Goal: Task Accomplishment & Management: Use online tool/utility

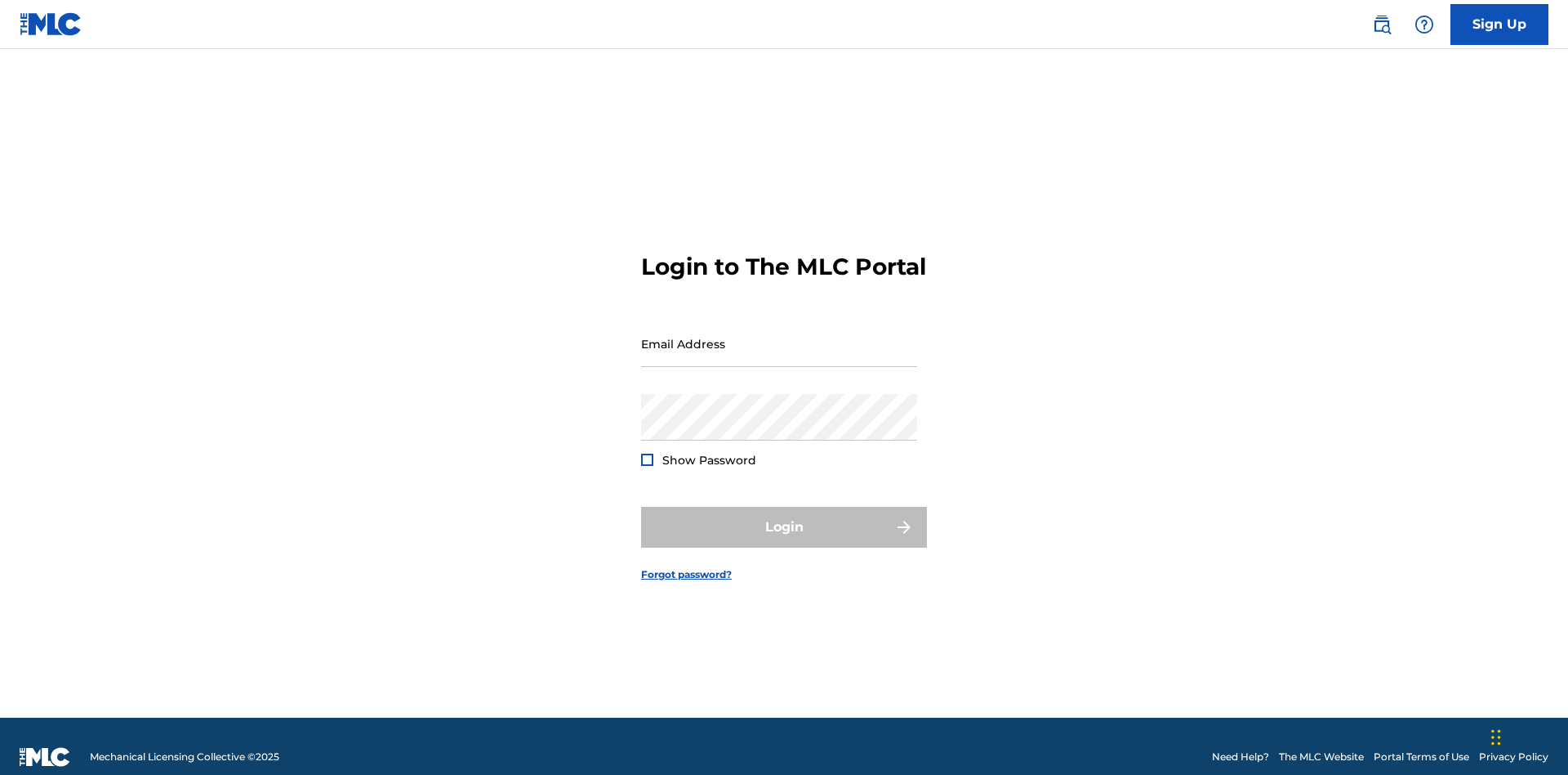
scroll to position [21, 0]
click at [780, 336] on input "Email Address" at bounding box center [779, 343] width 276 height 47
type input "[PERSON_NAME][EMAIL_ADDRESS][PERSON_NAME][DOMAIN_NAME]"
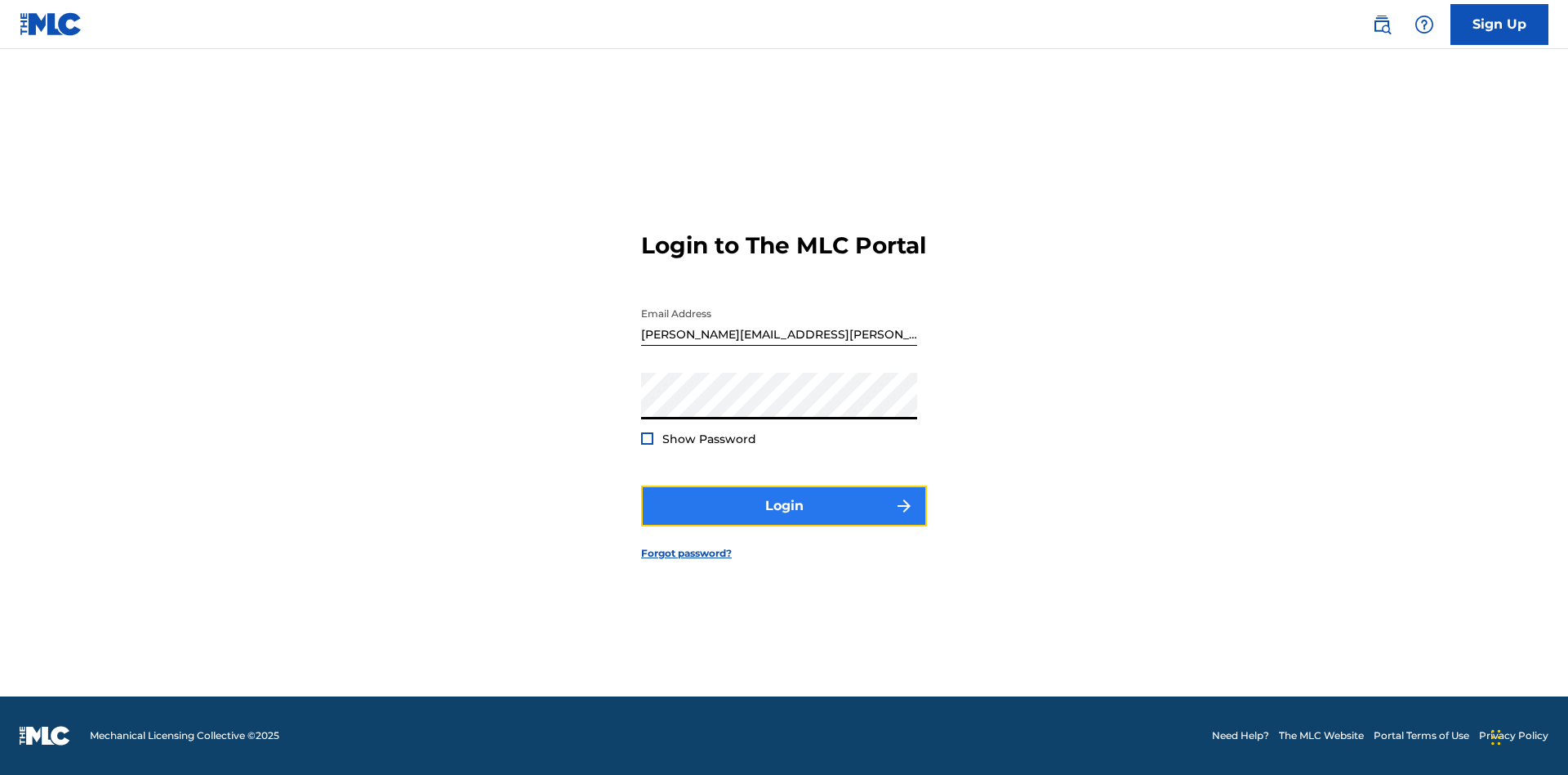
click at [784, 520] on button "Login" at bounding box center [784, 505] width 286 height 41
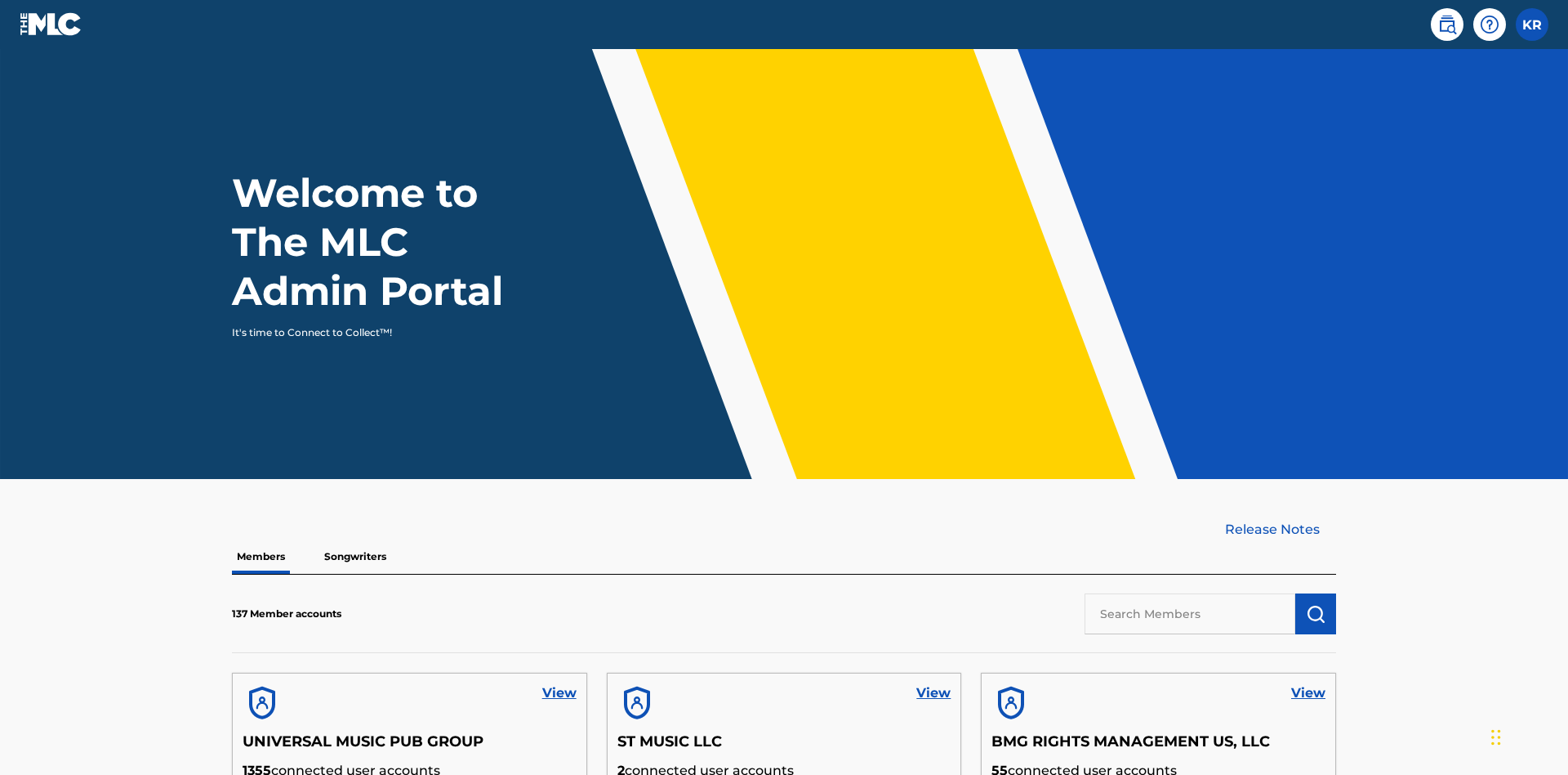
click at [1190, 593] on input "text" at bounding box center [1189, 613] width 211 height 41
click at [1316, 604] on img "submit" at bounding box center [1316, 614] width 20 height 20
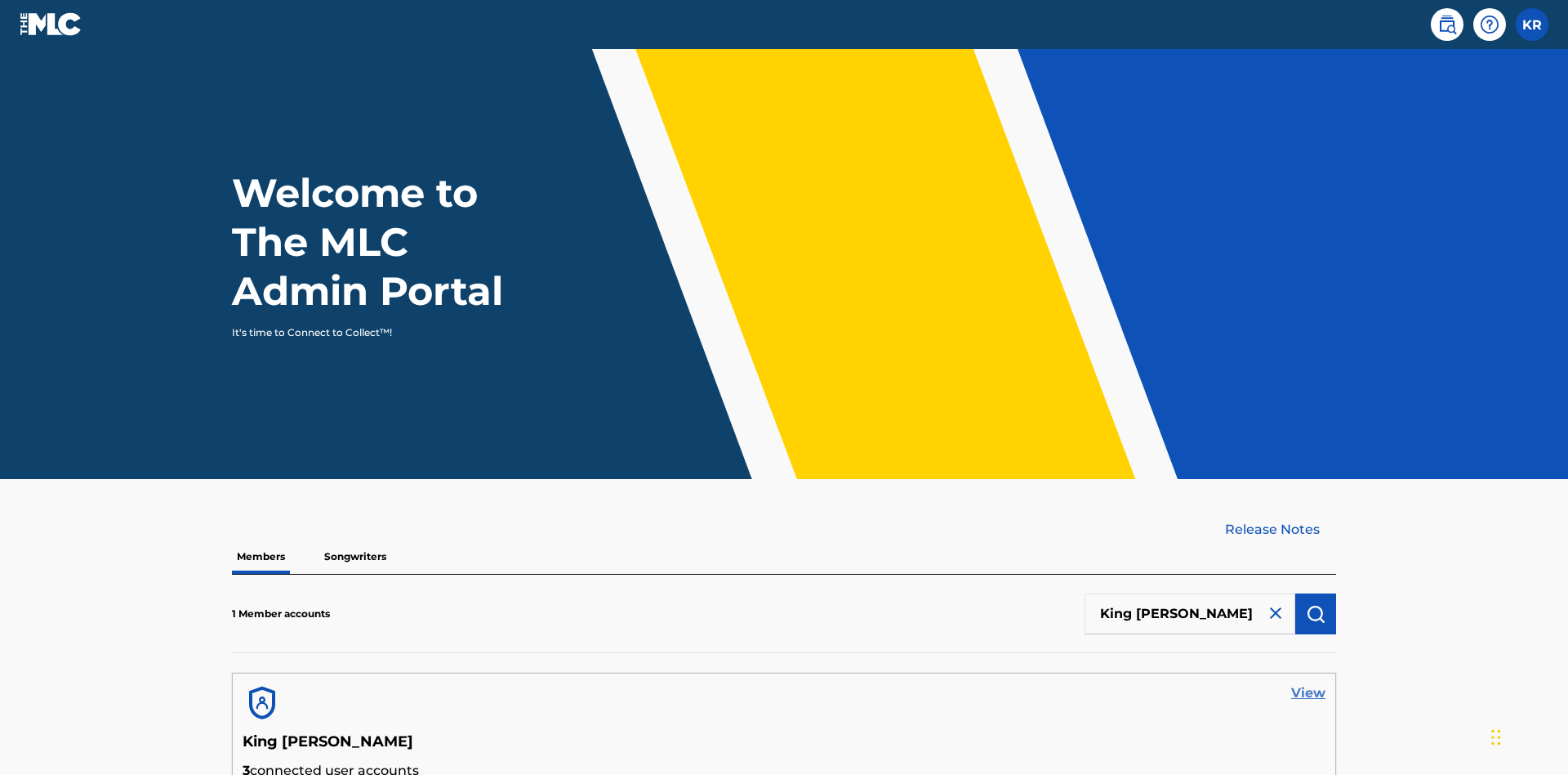
click at [1308, 683] on link "View" at bounding box center [1308, 693] width 35 height 20
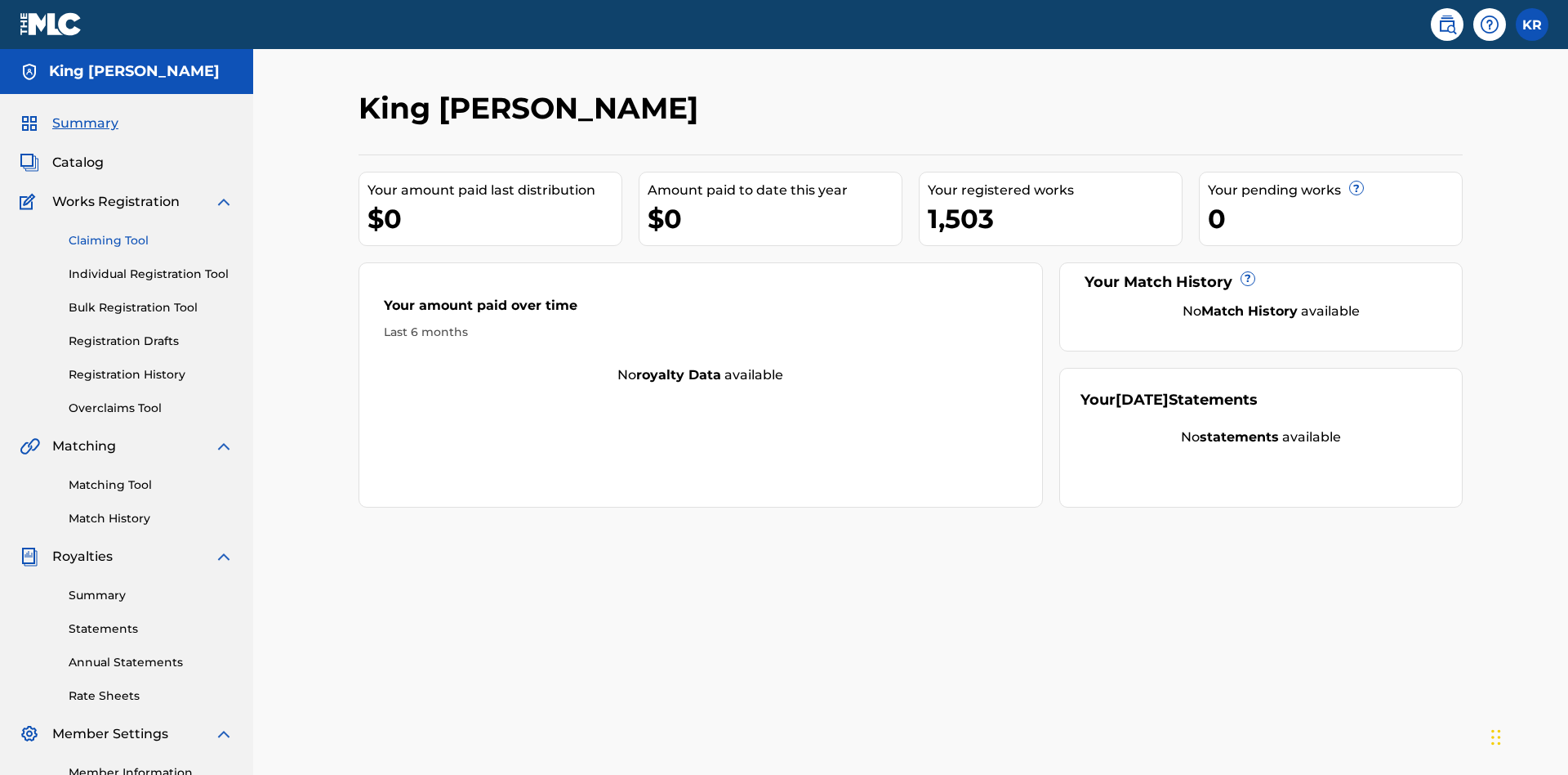
click at [151, 232] on link "Claiming Tool" at bounding box center [150, 240] width 165 height 17
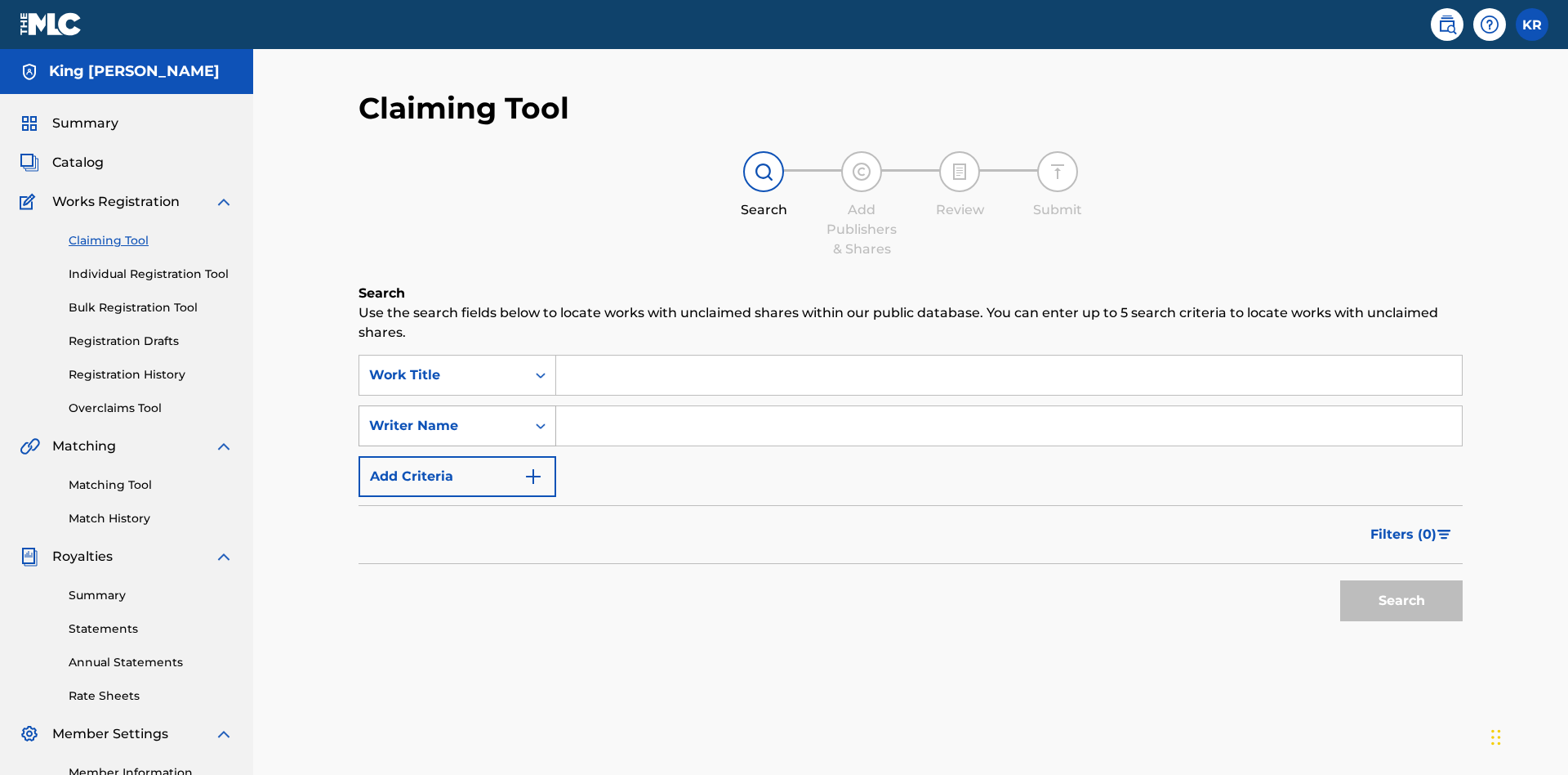
click at [442, 416] on div "Writer Name" at bounding box center [442, 426] width 147 height 20
click at [1008, 355] on input "Search Form" at bounding box center [1008, 375] width 905 height 40
type input "NON-OWNED WORK TO CLAIM"
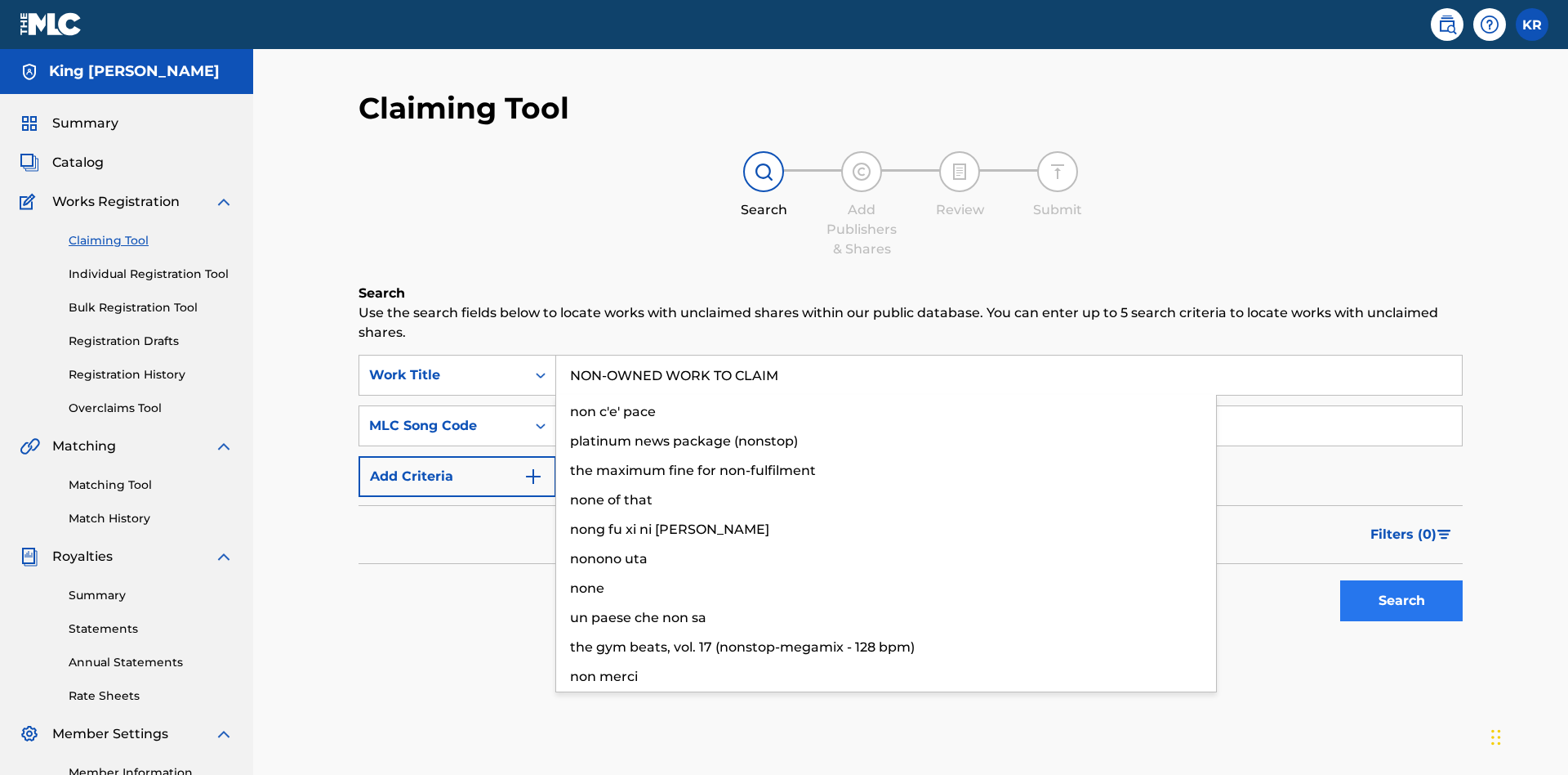
click at [1008, 406] on input "Search Form" at bounding box center [1008, 426] width 905 height 40
click at [1402, 580] on button "Search" at bounding box center [1402, 600] width 123 height 41
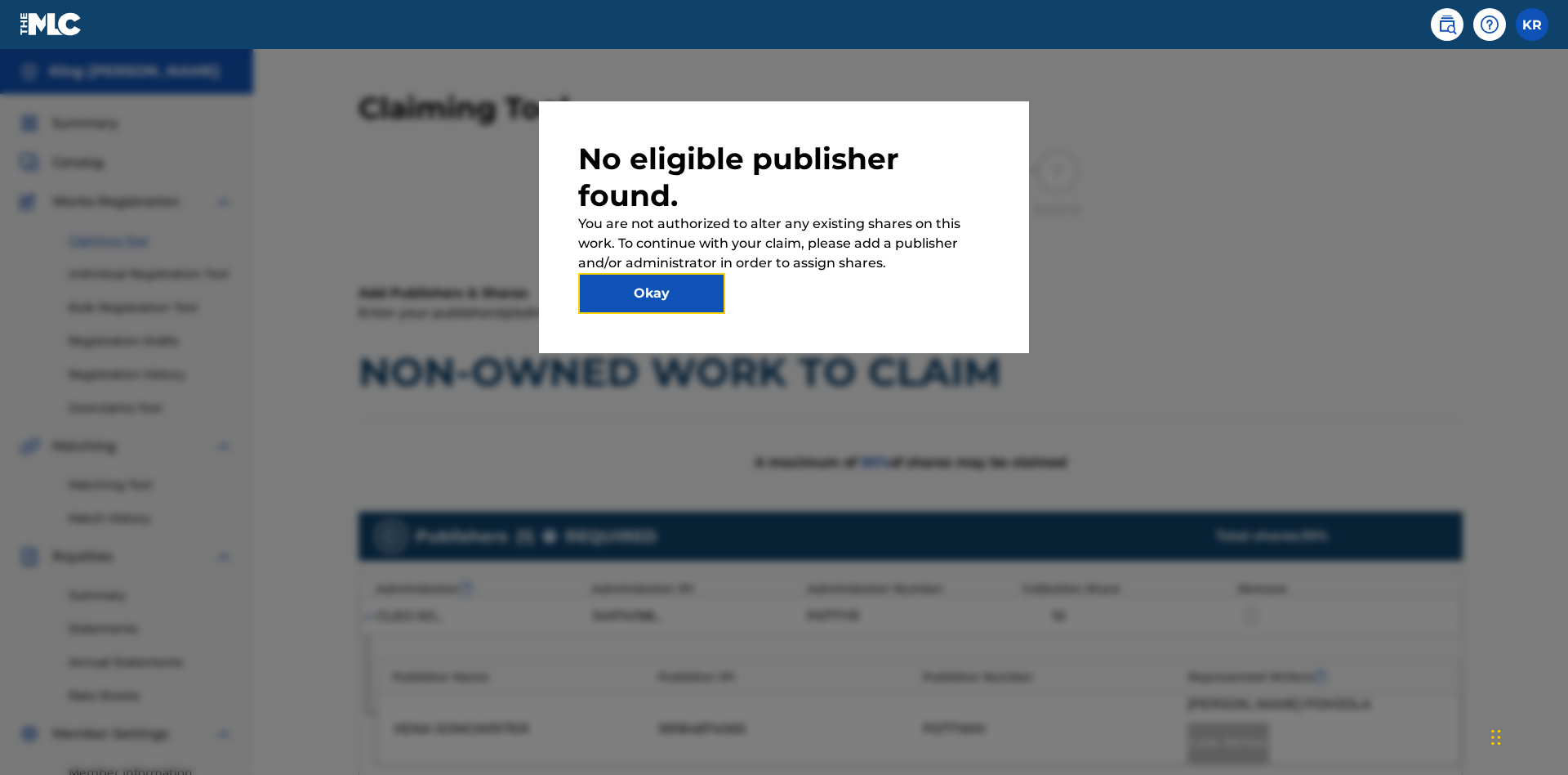
click at [652, 293] on button "Okay" at bounding box center [651, 293] width 147 height 41
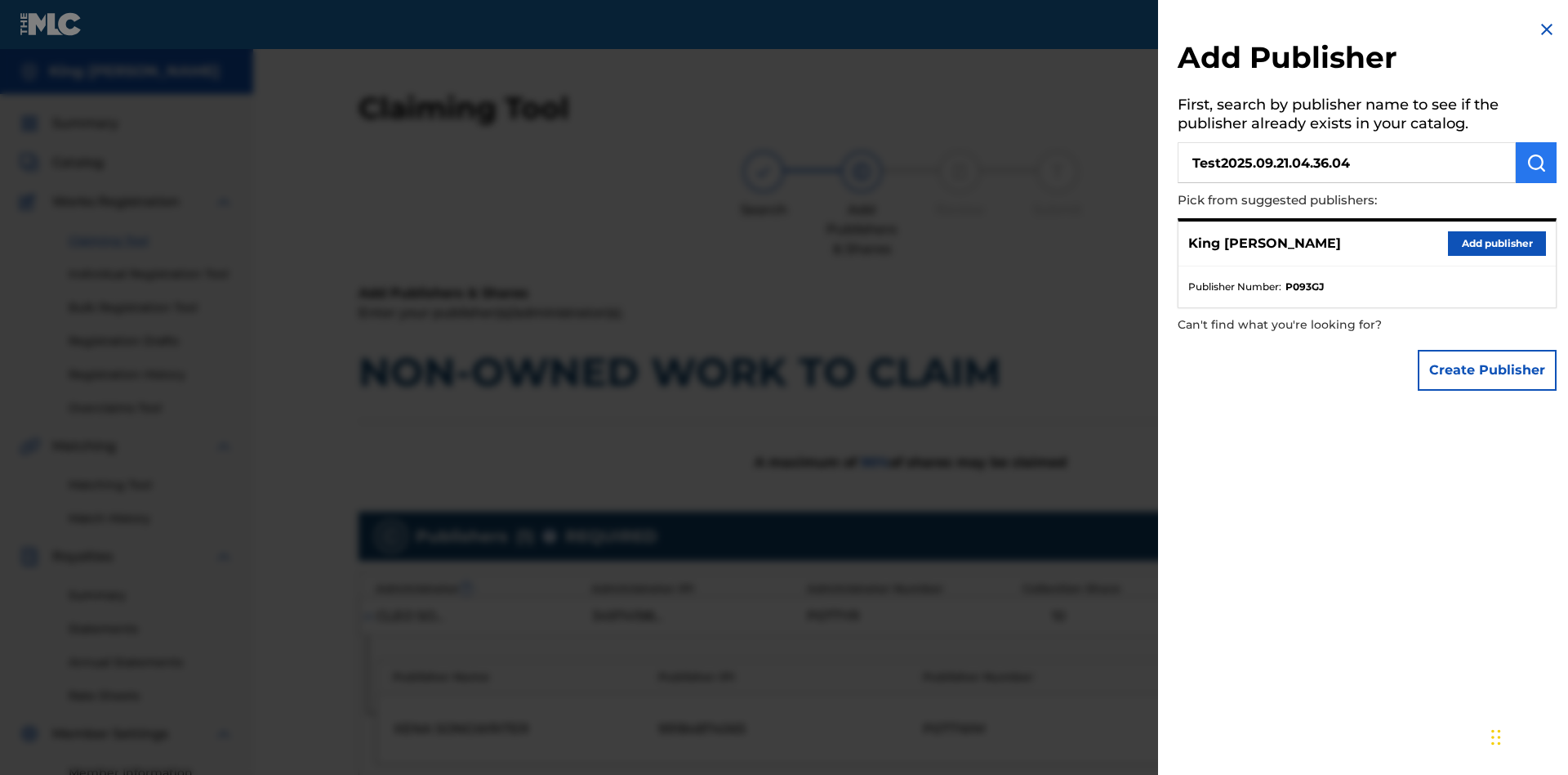
type input "Test2025.09.21.04.36.04"
click at [1536, 162] on img "submit" at bounding box center [1536, 162] width 20 height 20
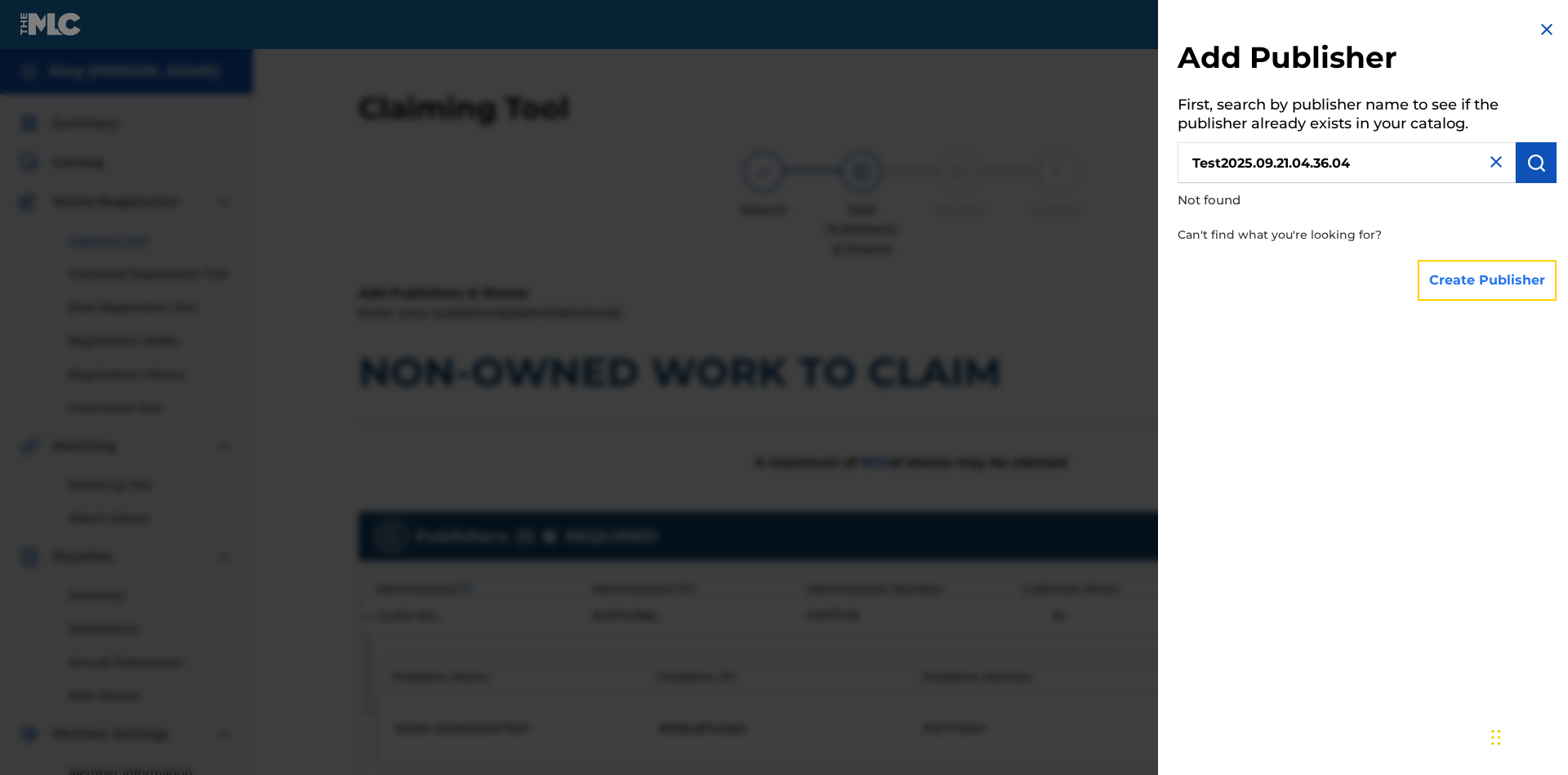
click at [1488, 279] on button "Create Publisher" at bounding box center [1487, 280] width 138 height 41
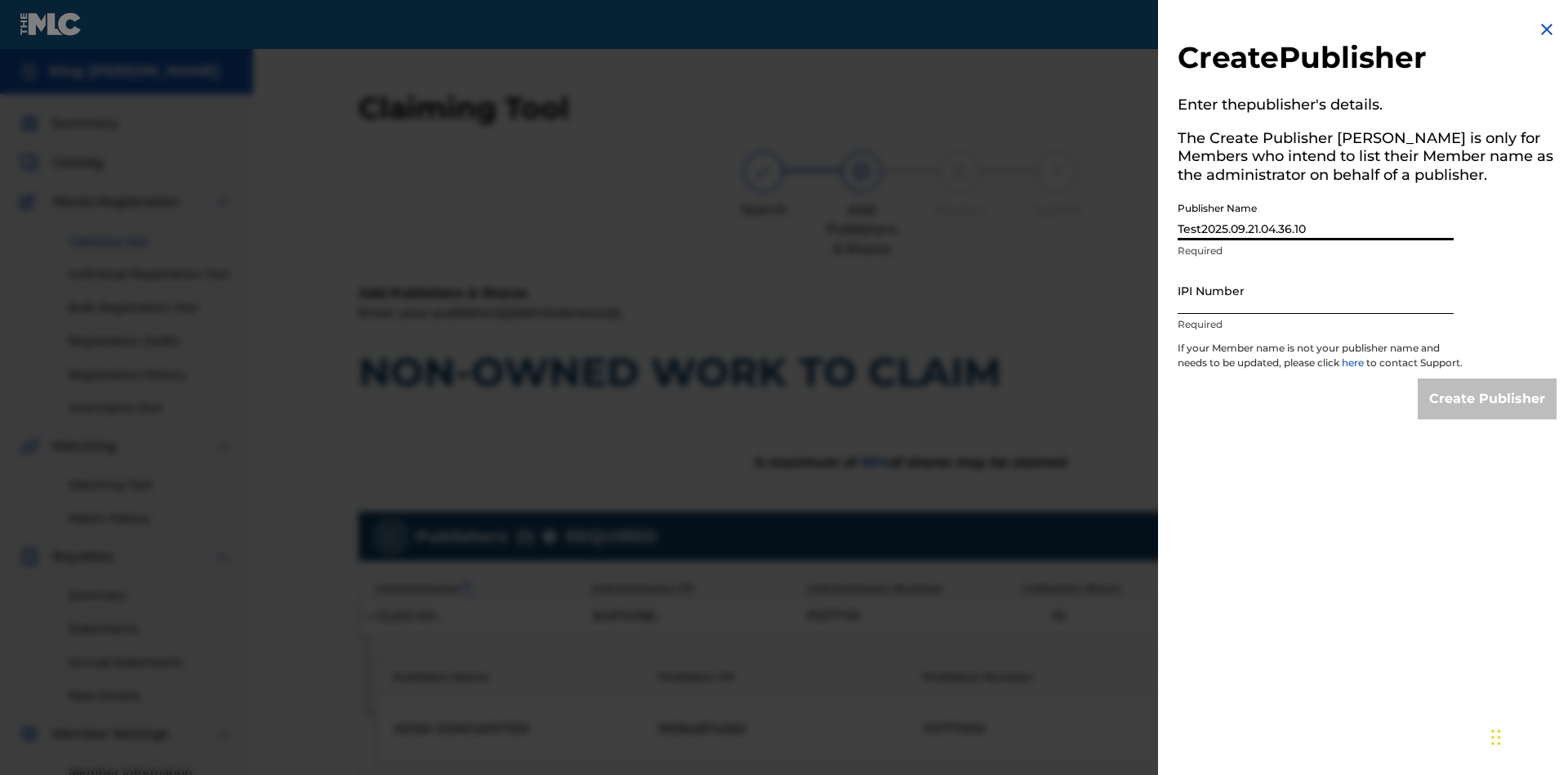
click at [1316, 290] on input "IPI Number" at bounding box center [1315, 290] width 276 height 47
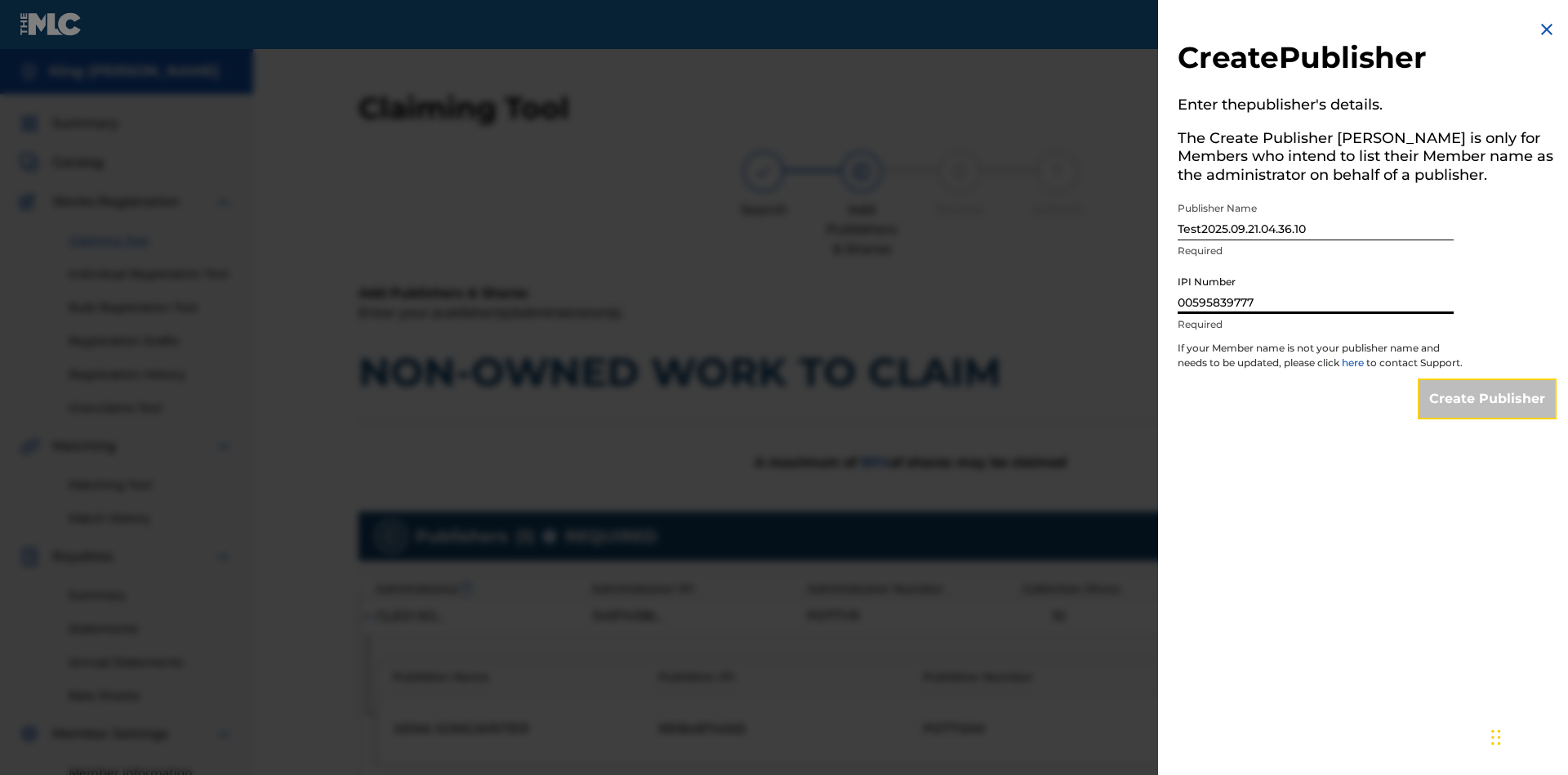
click at [1488, 414] on input "Create Publisher" at bounding box center [1487, 398] width 138 height 41
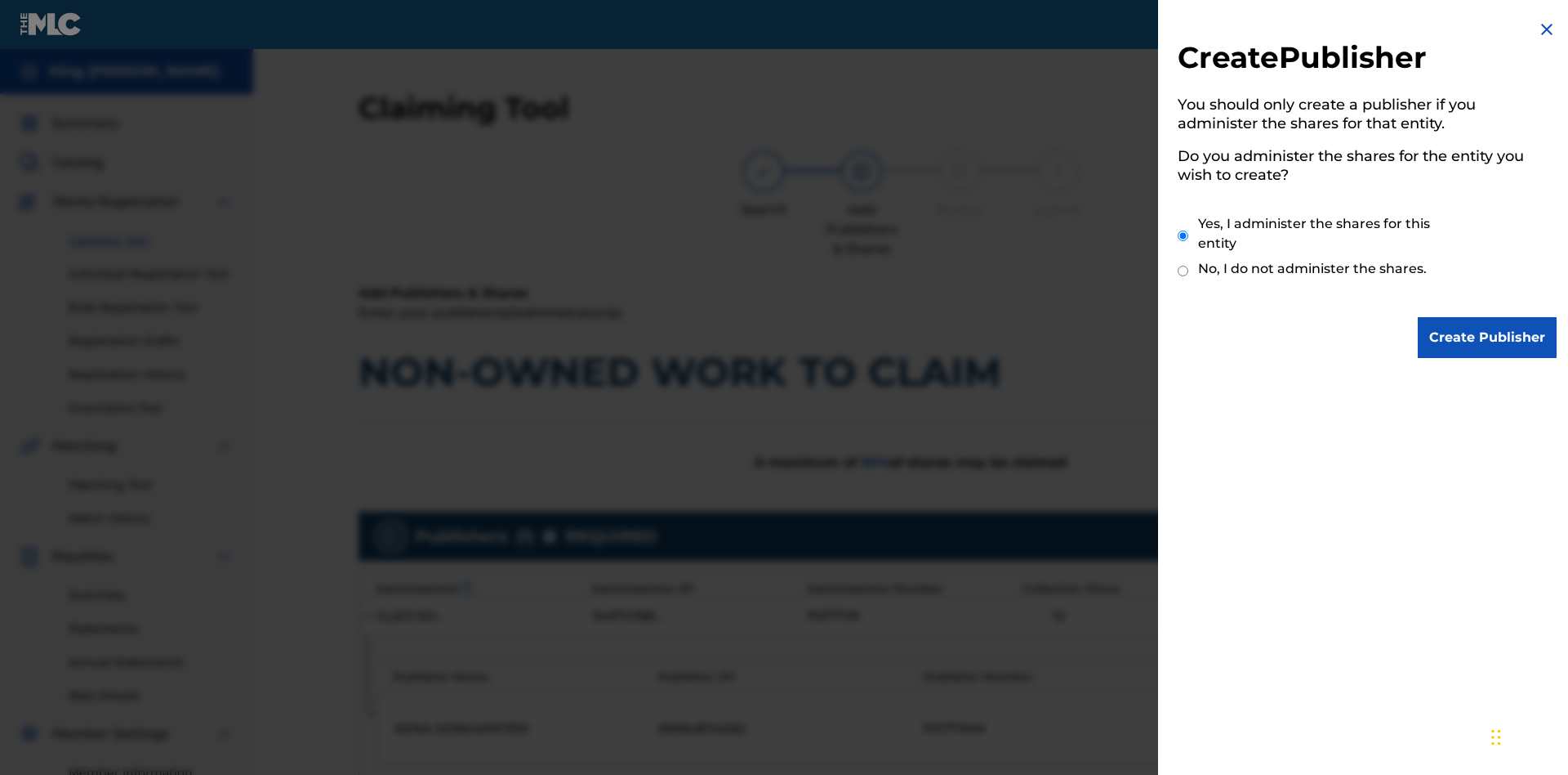
click at [1183, 236] on input "Yes, I administer the shares for this entity" at bounding box center [1182, 235] width 11 height 35
click at [1488, 338] on input "Create Publisher" at bounding box center [1487, 337] width 138 height 41
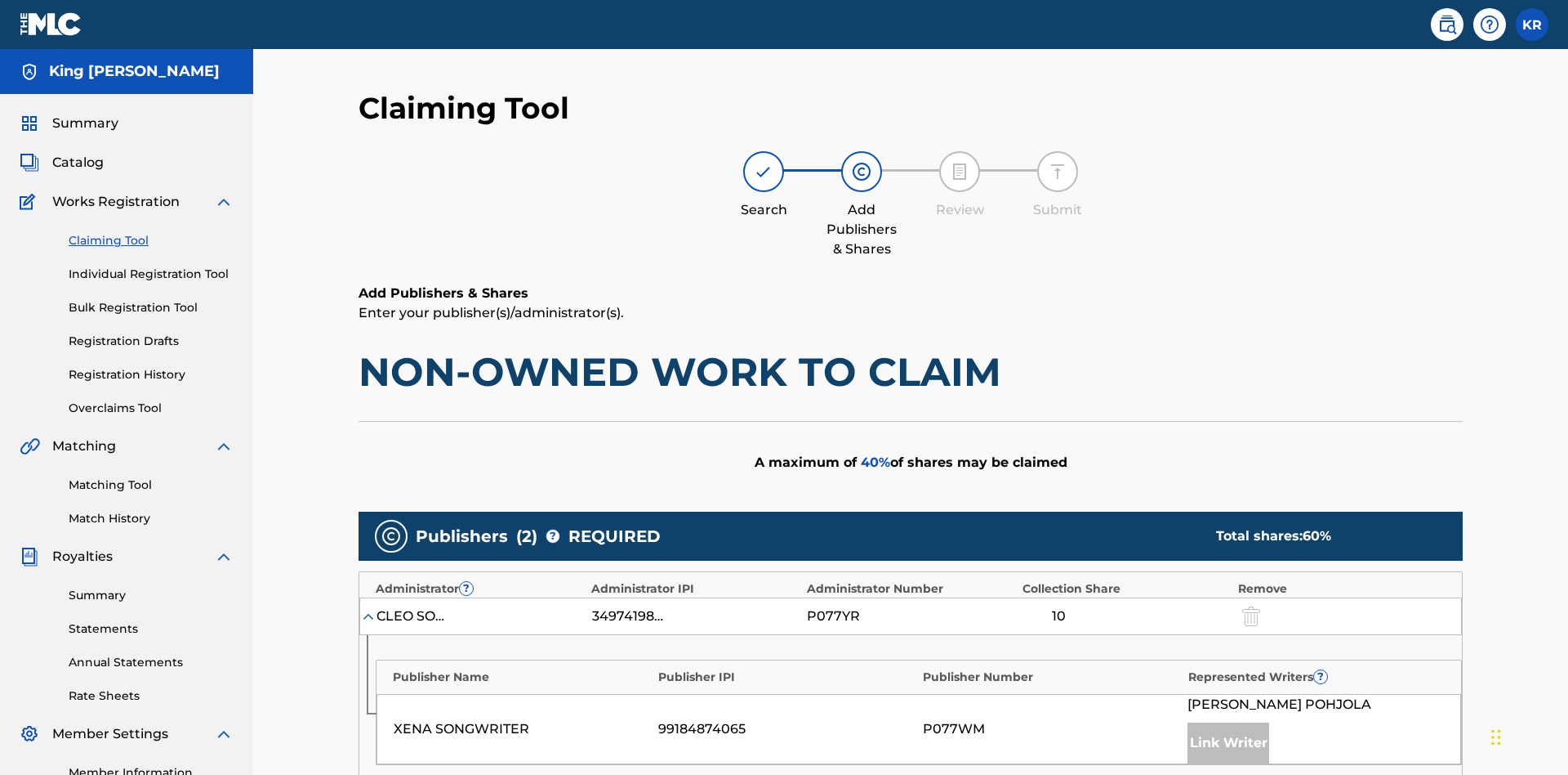
type input "50"
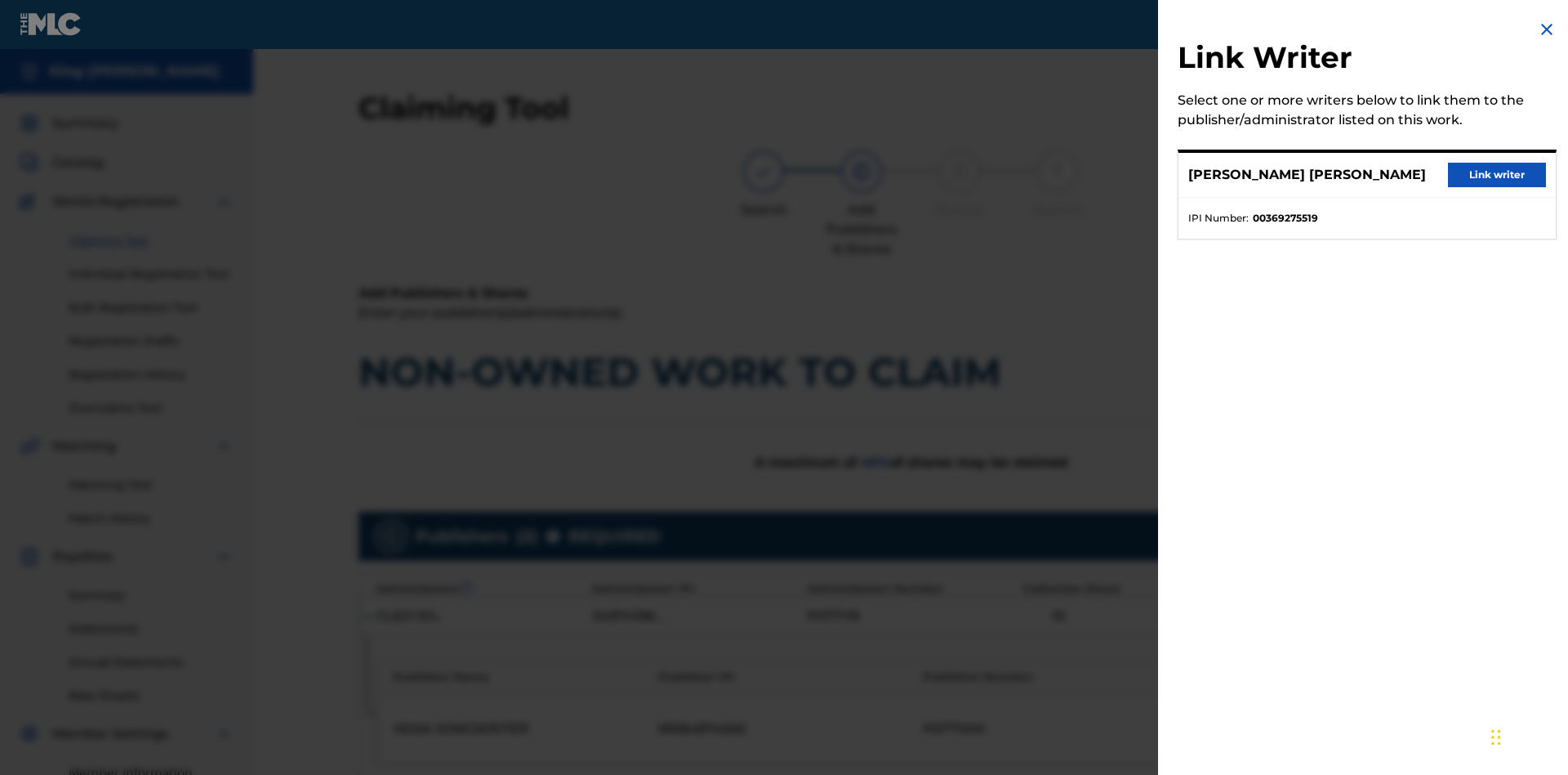
click at [1497, 175] on button "Link writer" at bounding box center [1497, 174] width 98 height 25
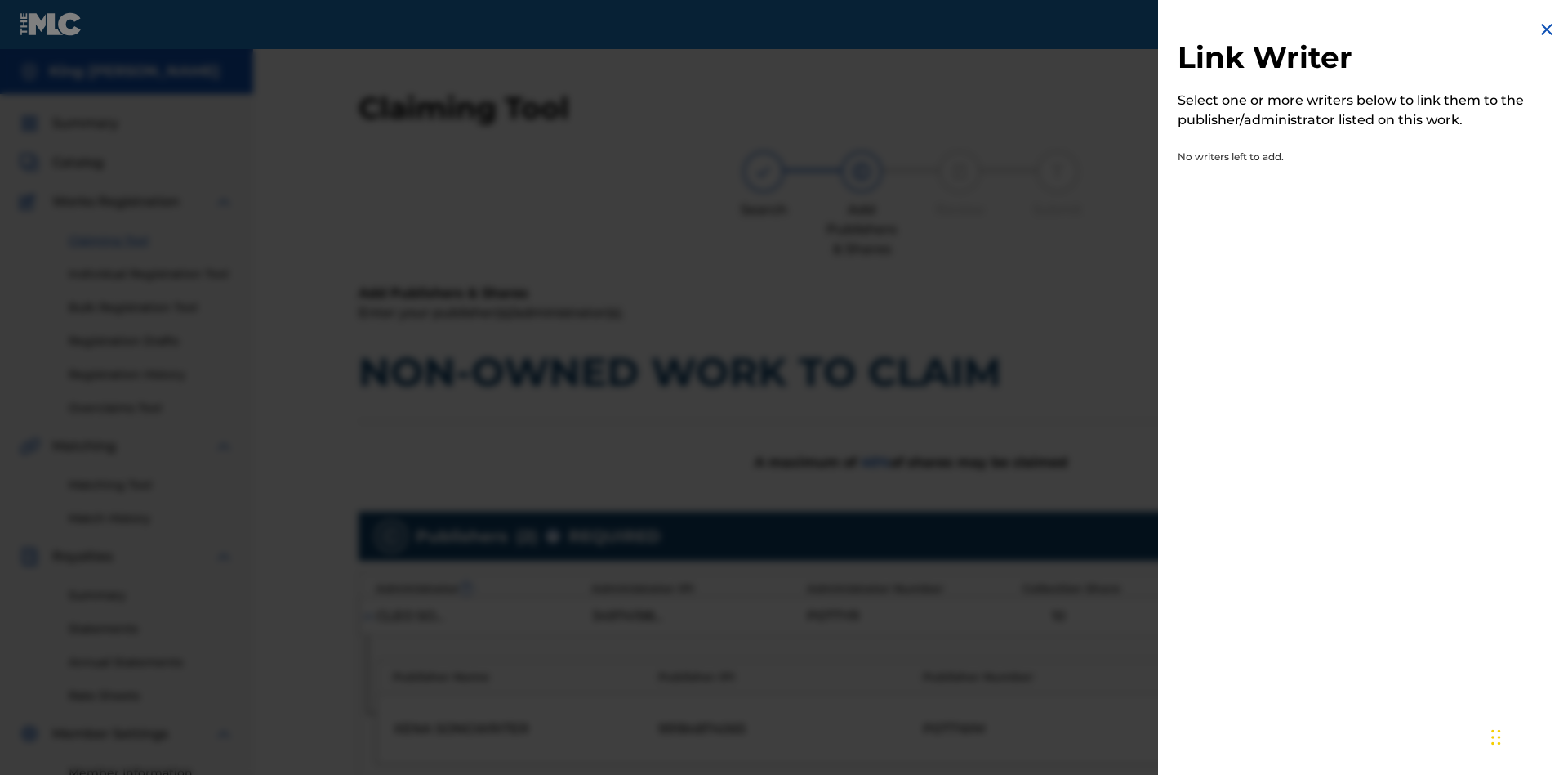
click at [1546, 30] on img at bounding box center [1547, 30] width 20 height 20
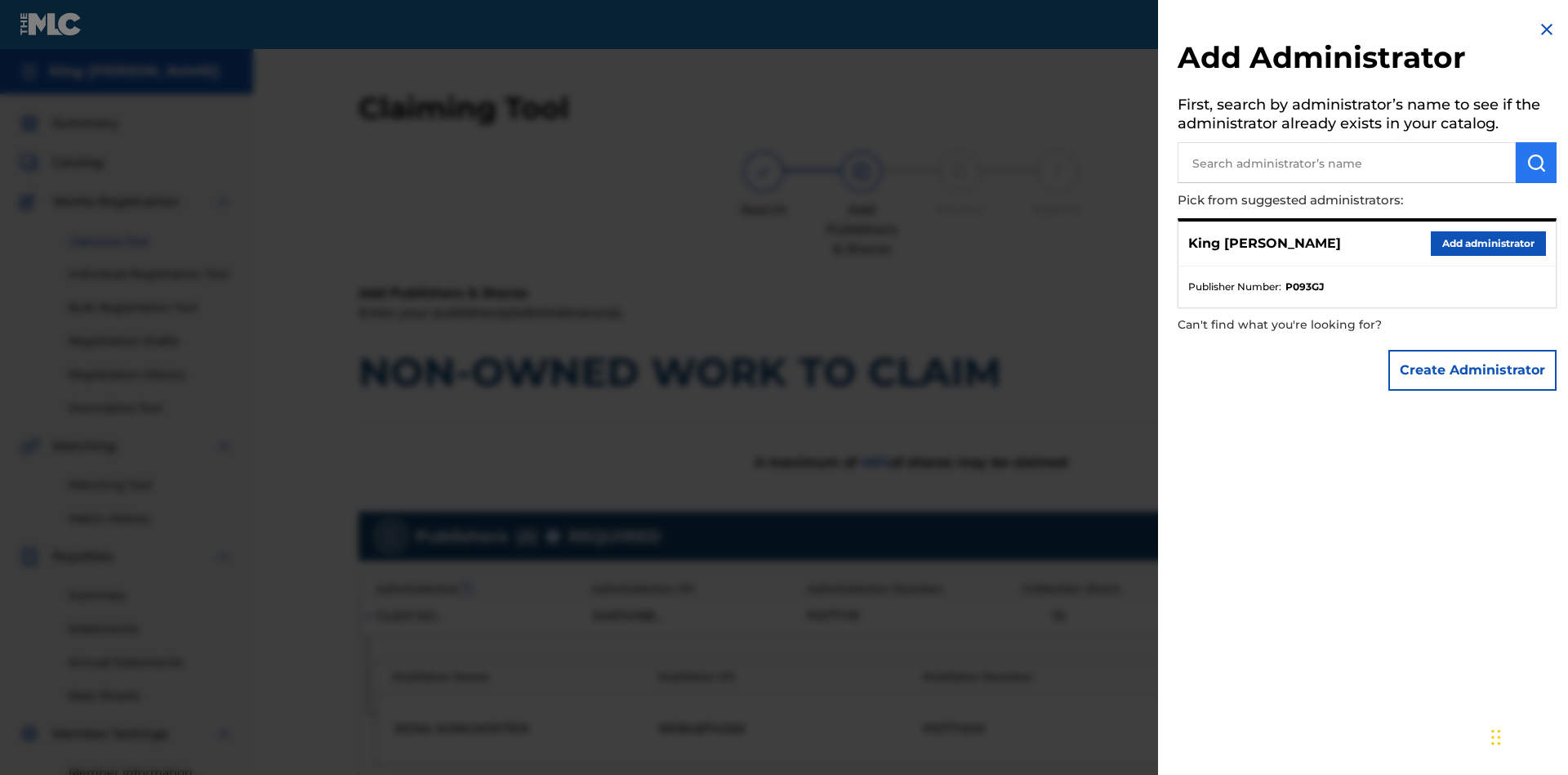
click at [1346, 162] on input "text" at bounding box center [1346, 162] width 338 height 41
type input "Test2025.09.21.04.36.38"
click at [1536, 162] on img "submit" at bounding box center [1536, 162] width 20 height 20
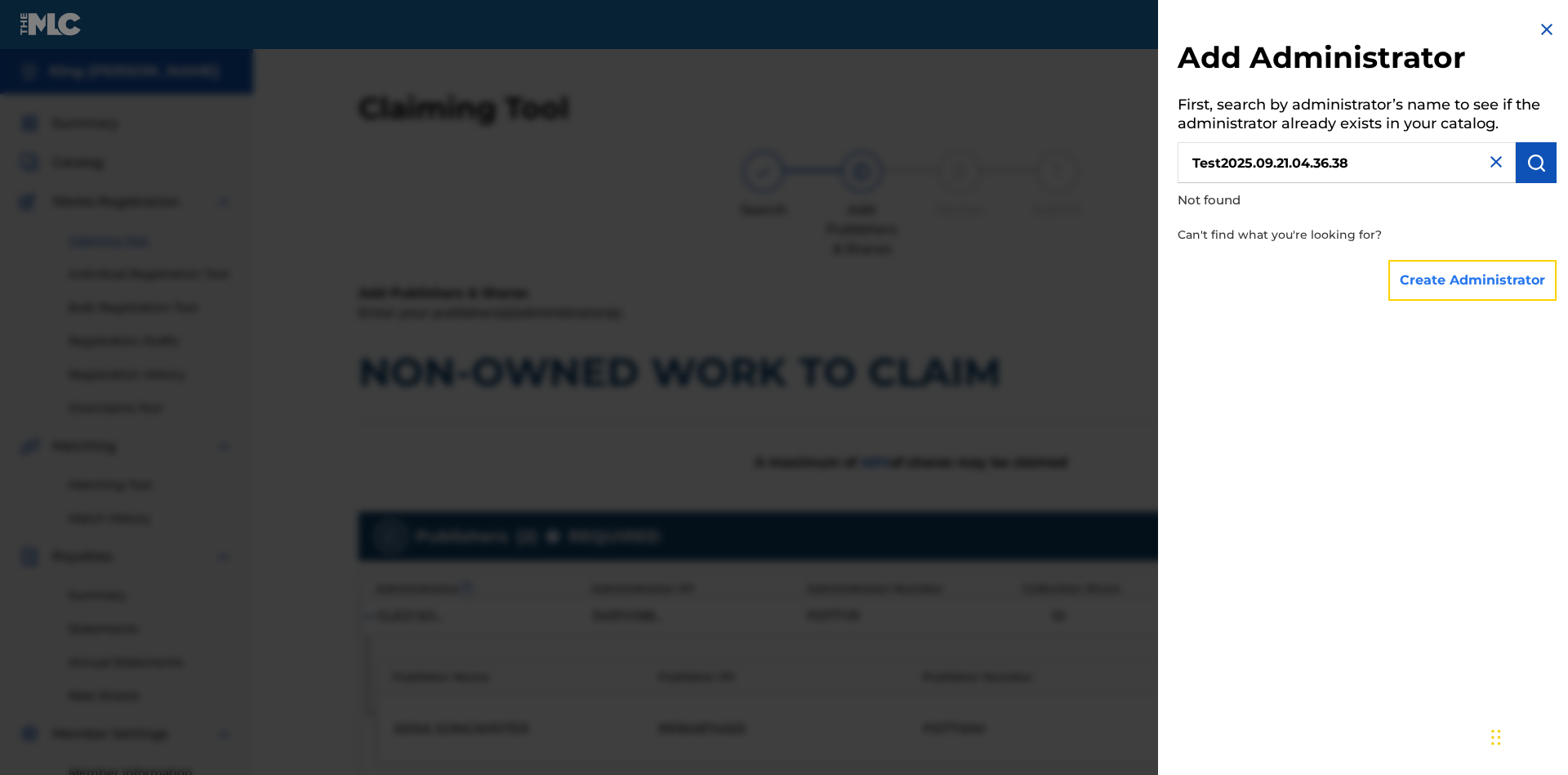
click at [1473, 279] on button "Create Administrator" at bounding box center [1472, 280] width 168 height 41
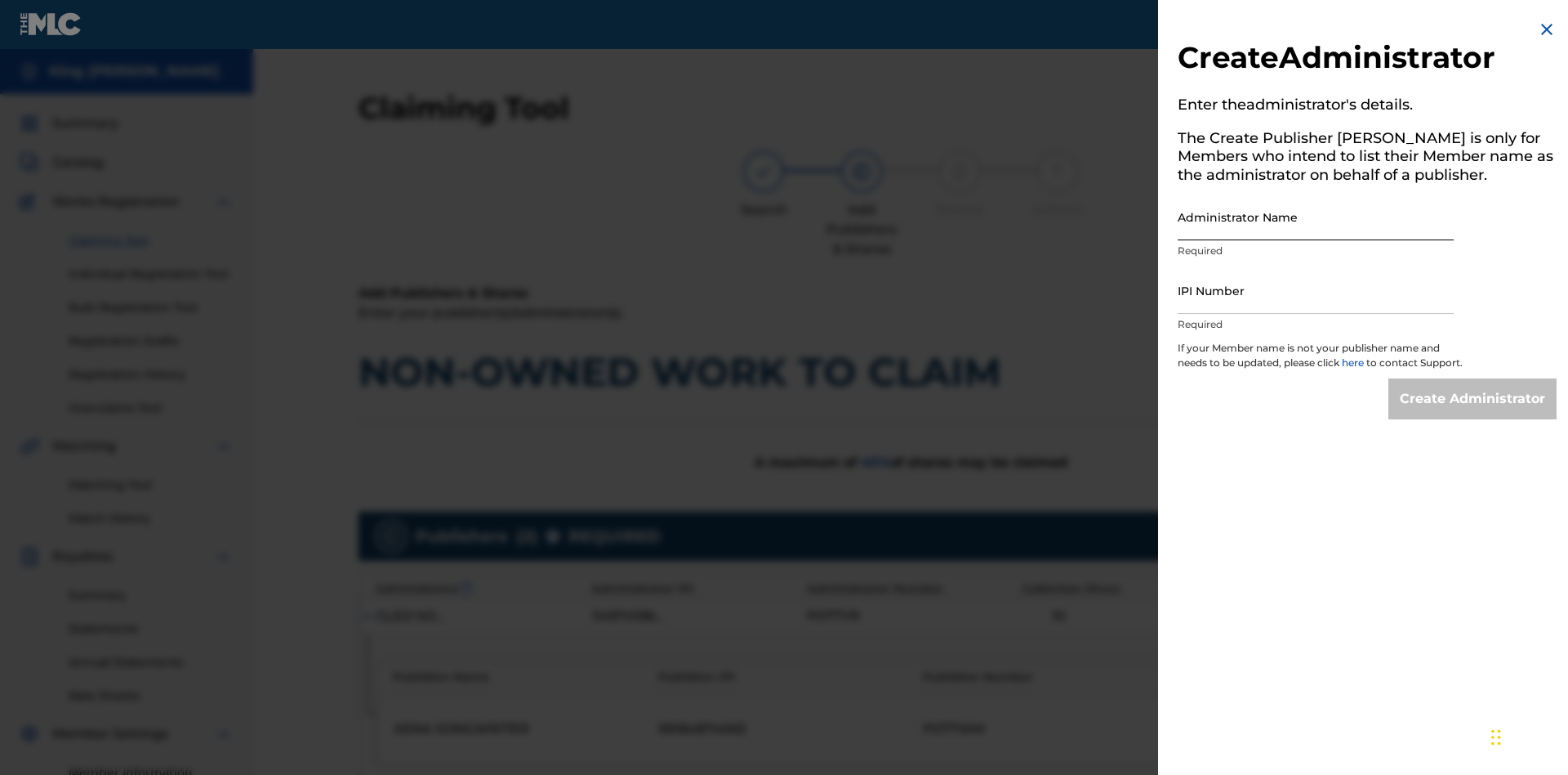
click at [1316, 217] on input "Administrator Name" at bounding box center [1315, 217] width 276 height 47
click at [1316, 290] on input "IPI Number" at bounding box center [1315, 290] width 276 height 47
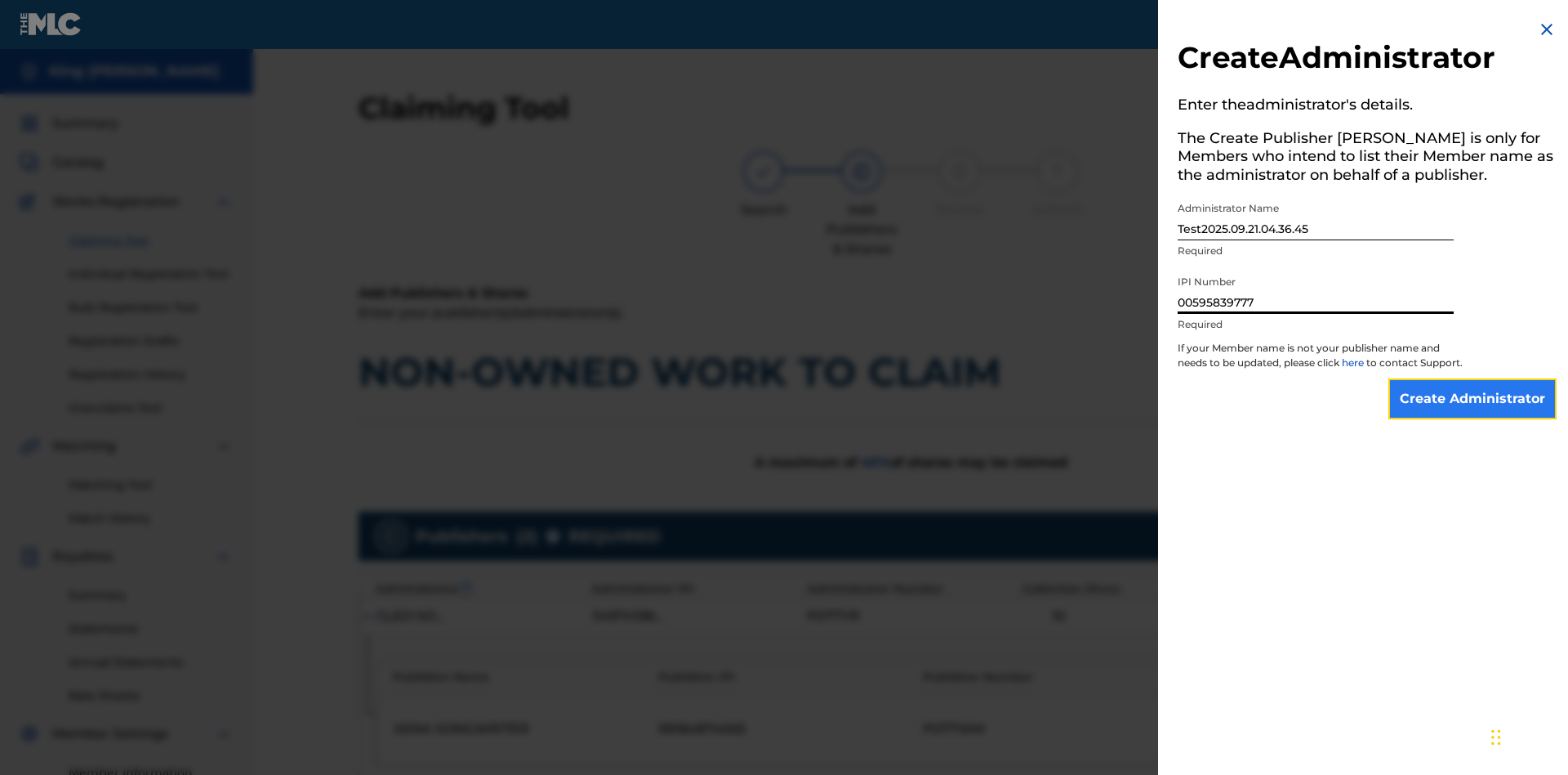
click at [1473, 414] on input "Create Administrator" at bounding box center [1472, 398] width 168 height 41
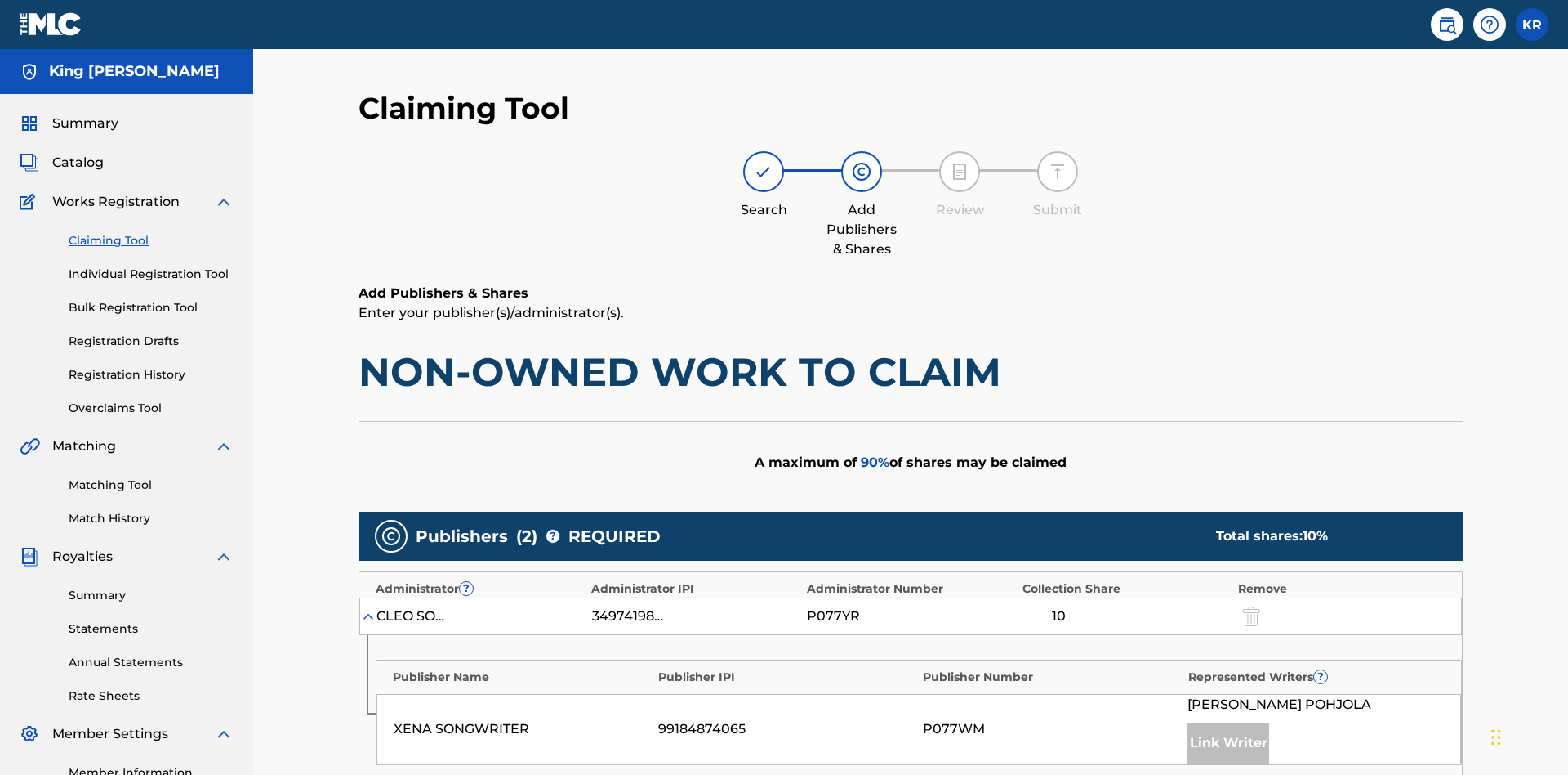
type input "50"
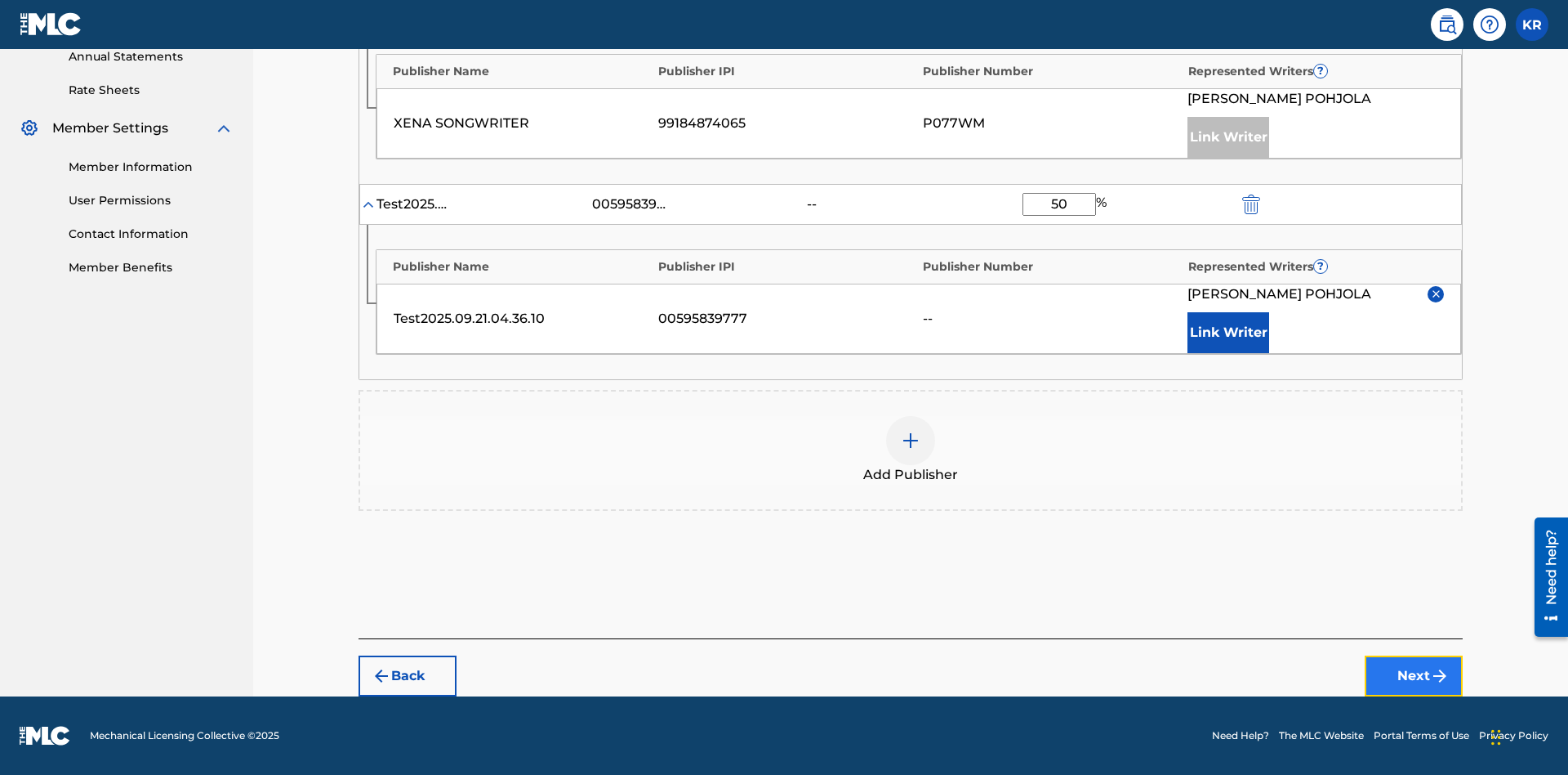
click at [1414, 676] on button "Next" at bounding box center [1413, 675] width 98 height 41
